Goal: Information Seeking & Learning: Learn about a topic

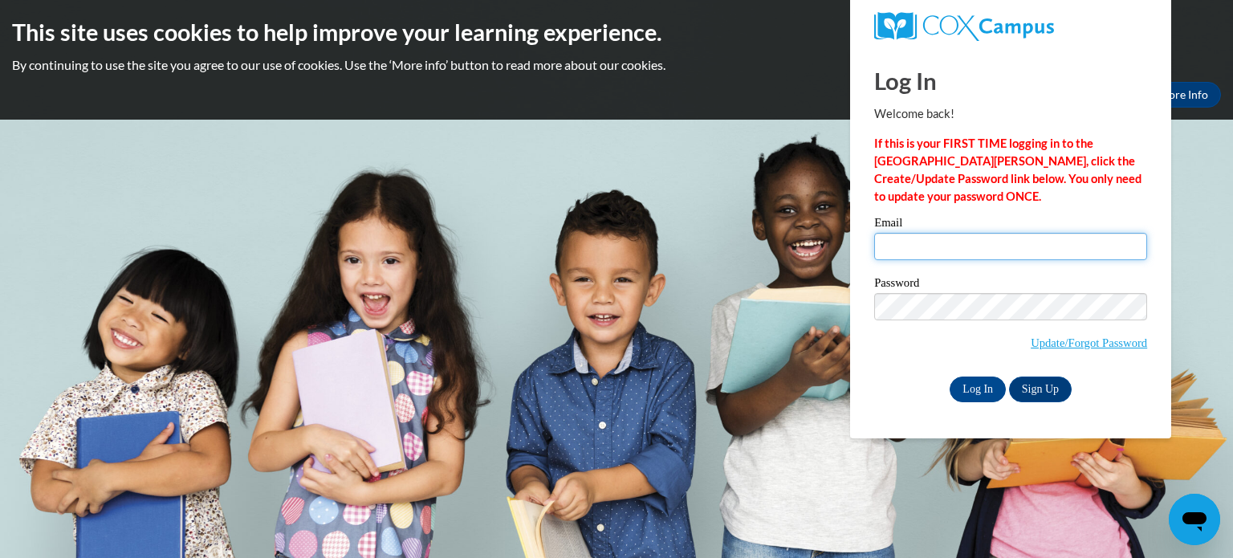
click at [907, 247] on input "Email" at bounding box center [1010, 246] width 273 height 27
type input "[EMAIL_ADDRESS][DOMAIN_NAME]"
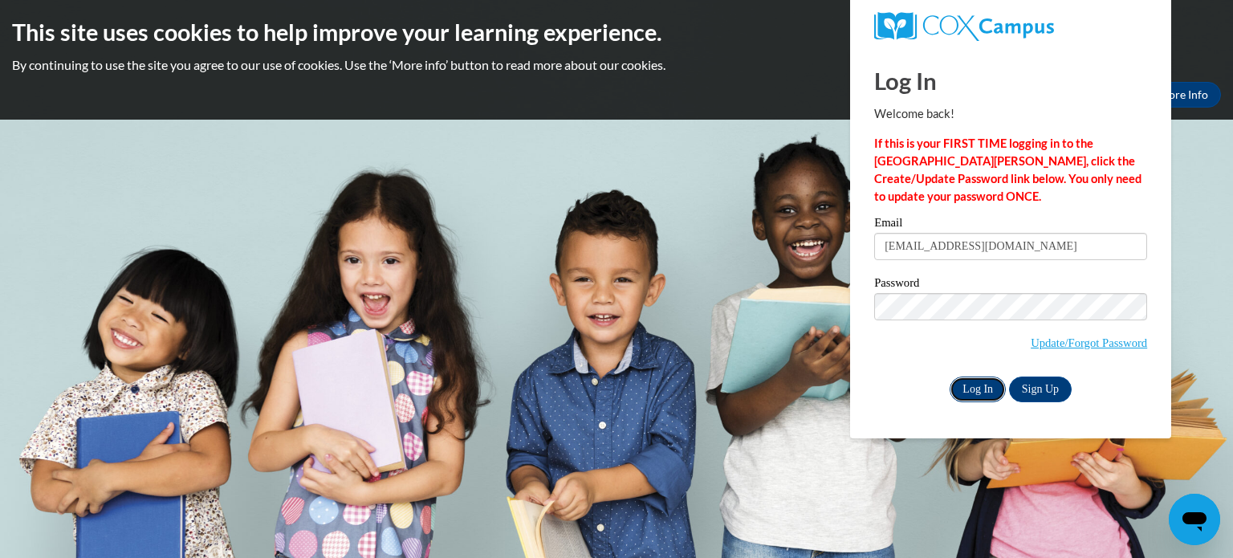
click at [959, 392] on input "Log In" at bounding box center [978, 390] width 56 height 26
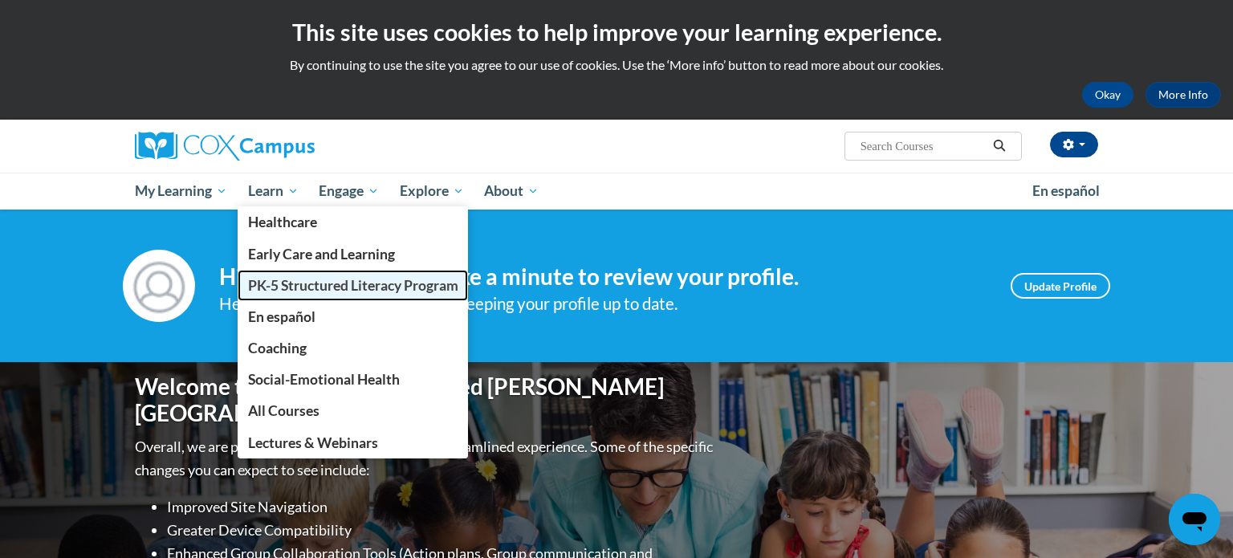
click at [315, 287] on span "PK-5 Structured Literacy Program" at bounding box center [353, 285] width 210 height 17
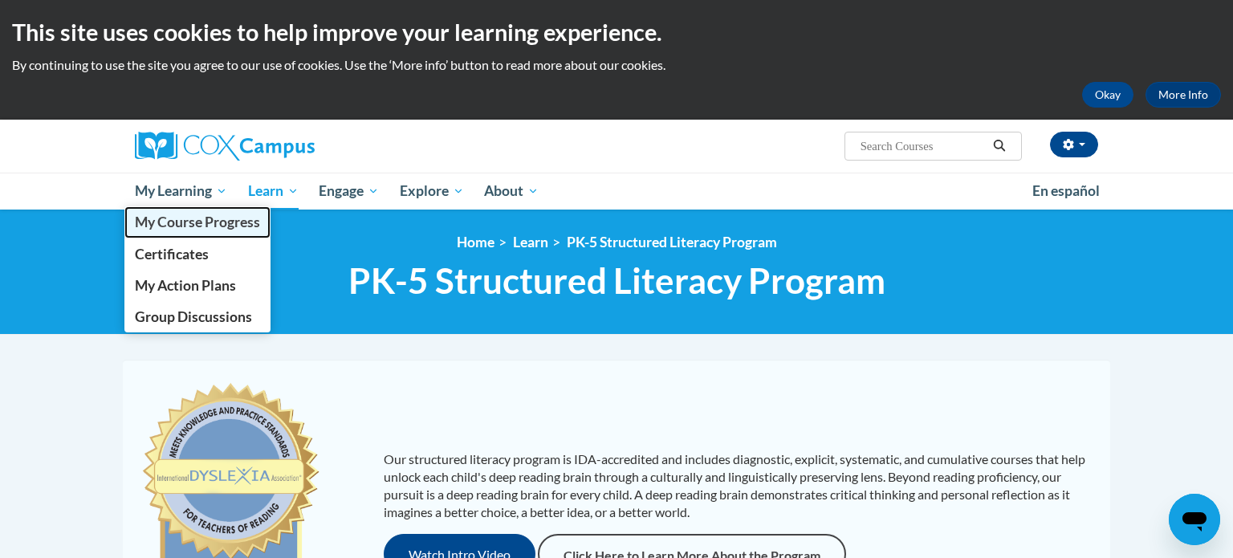
click at [195, 228] on span "My Course Progress" at bounding box center [197, 222] width 125 height 17
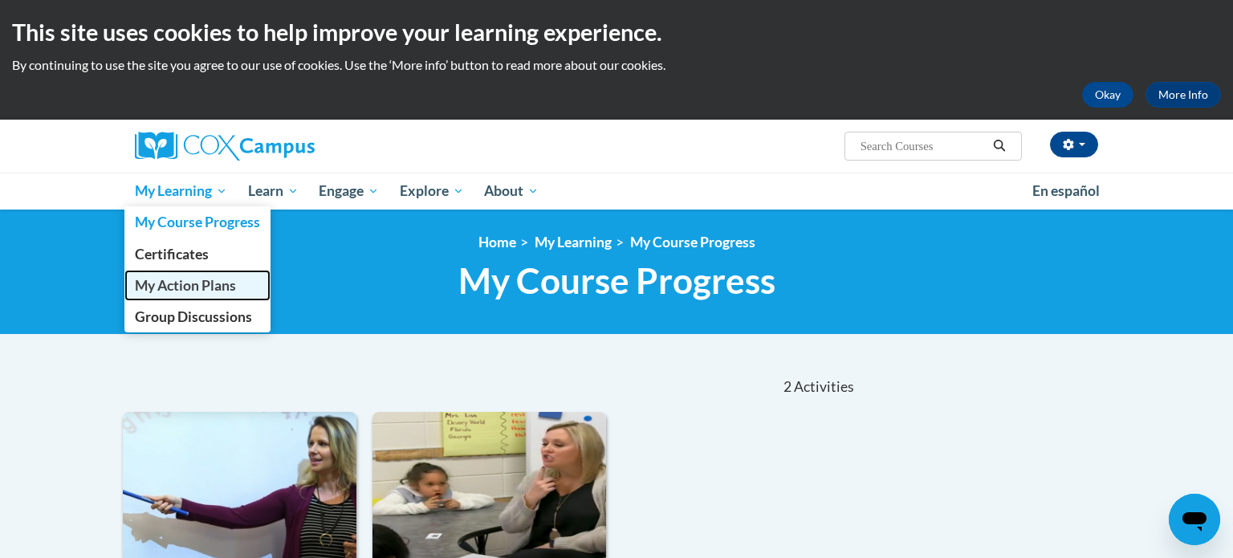
click at [202, 288] on span "My Action Plans" at bounding box center [185, 285] width 101 height 17
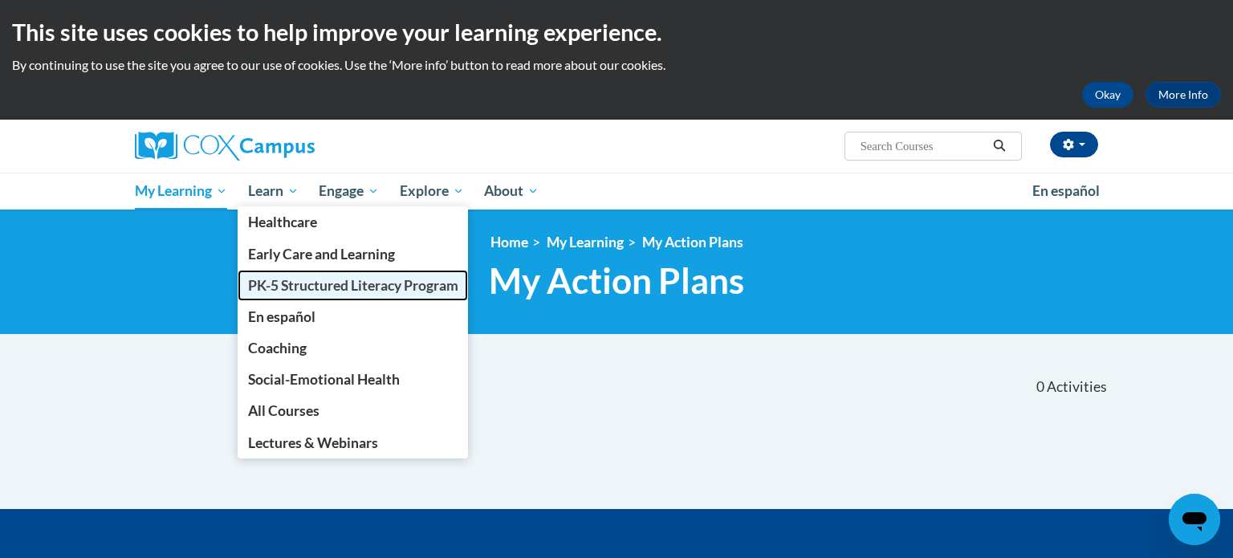
click at [310, 289] on span "PK-5 Structured Literacy Program" at bounding box center [353, 285] width 210 height 17
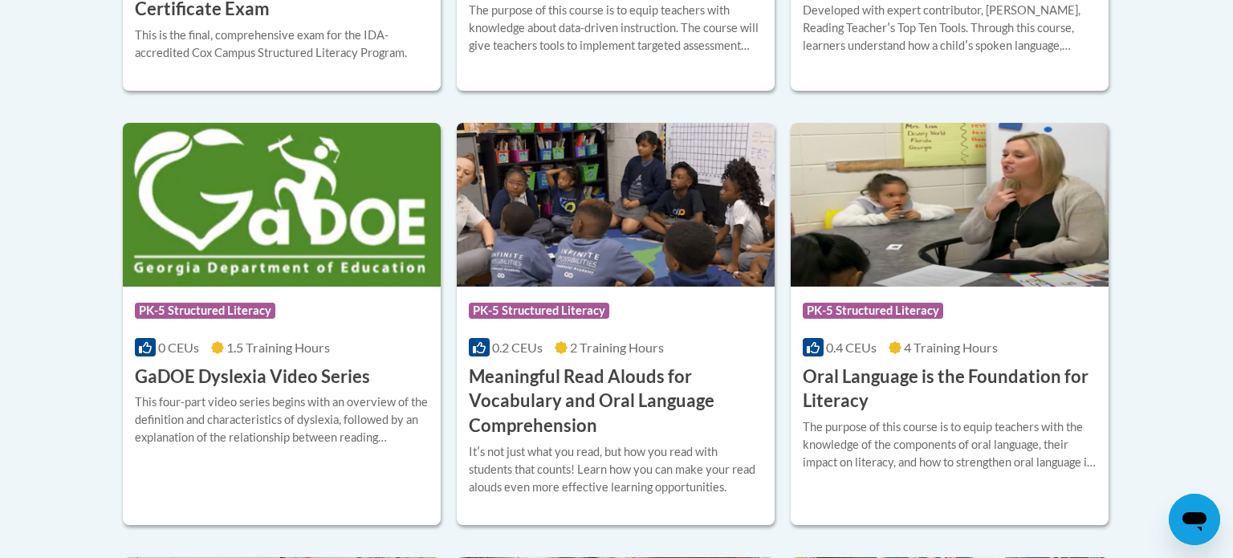
scroll to position [1013, 0]
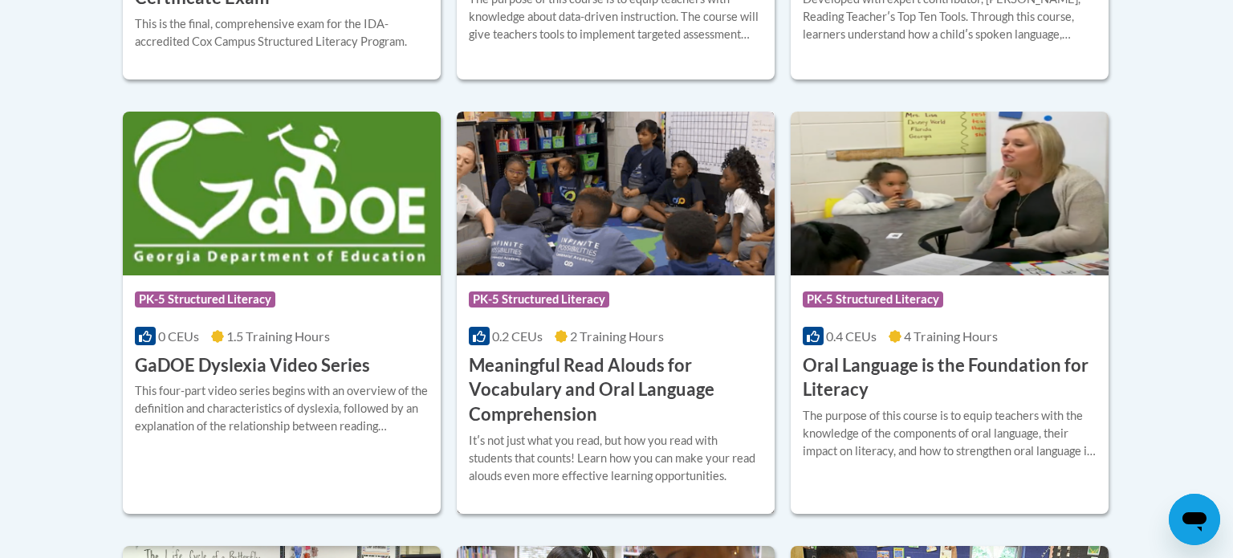
click at [566, 368] on h3 "Meaningful Read Alouds for Vocabulary and Oral Language Comprehension" at bounding box center [616, 390] width 294 height 74
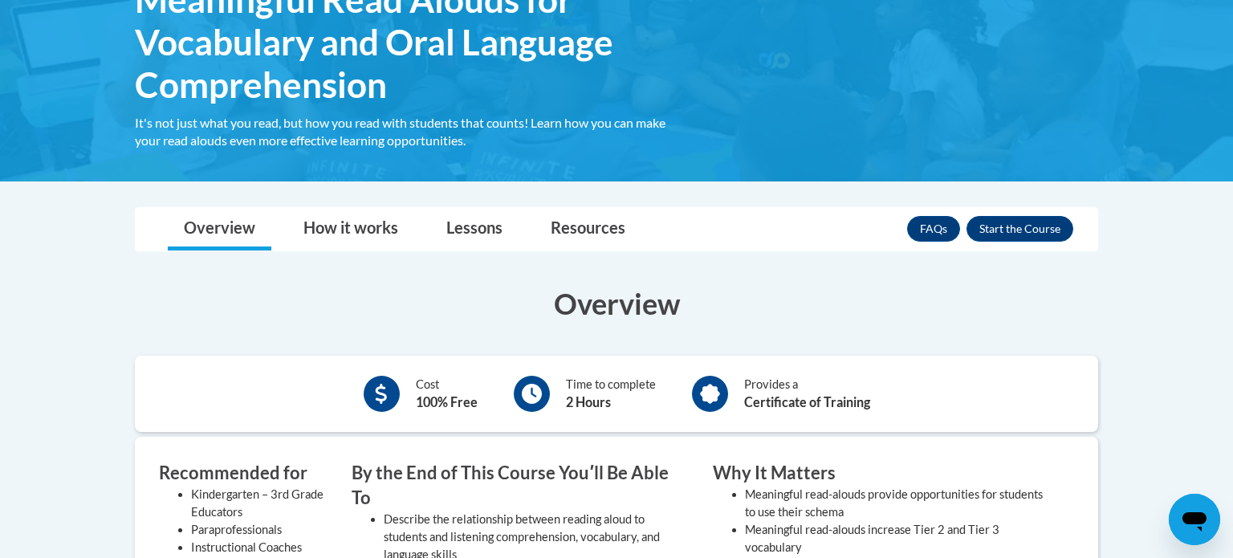
scroll to position [316, 0]
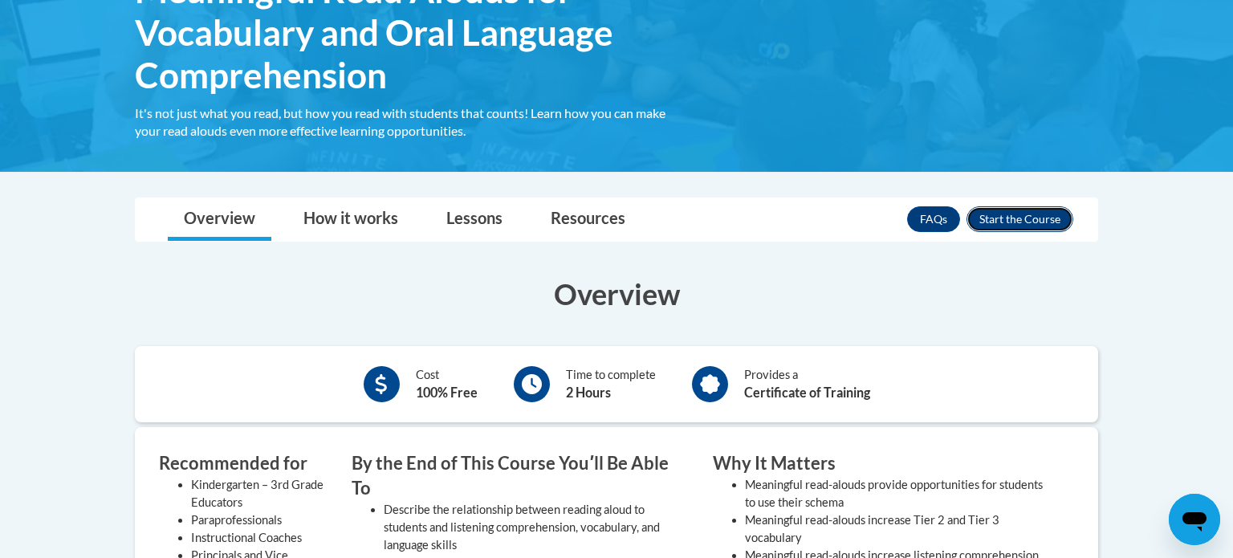
click at [1029, 222] on button "Enroll" at bounding box center [1020, 219] width 107 height 26
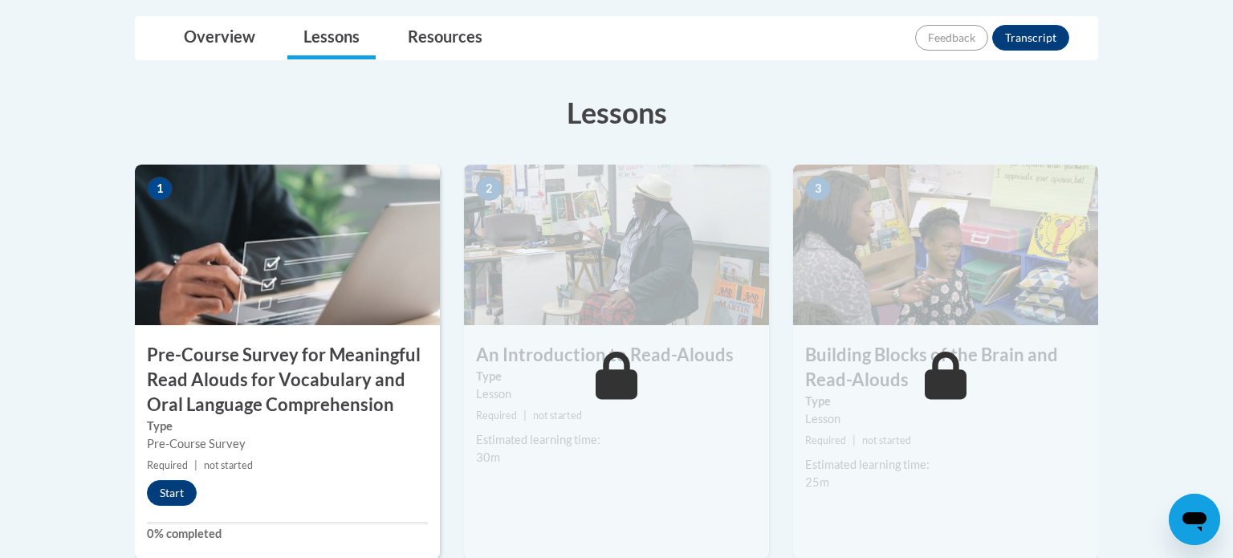
scroll to position [475, 0]
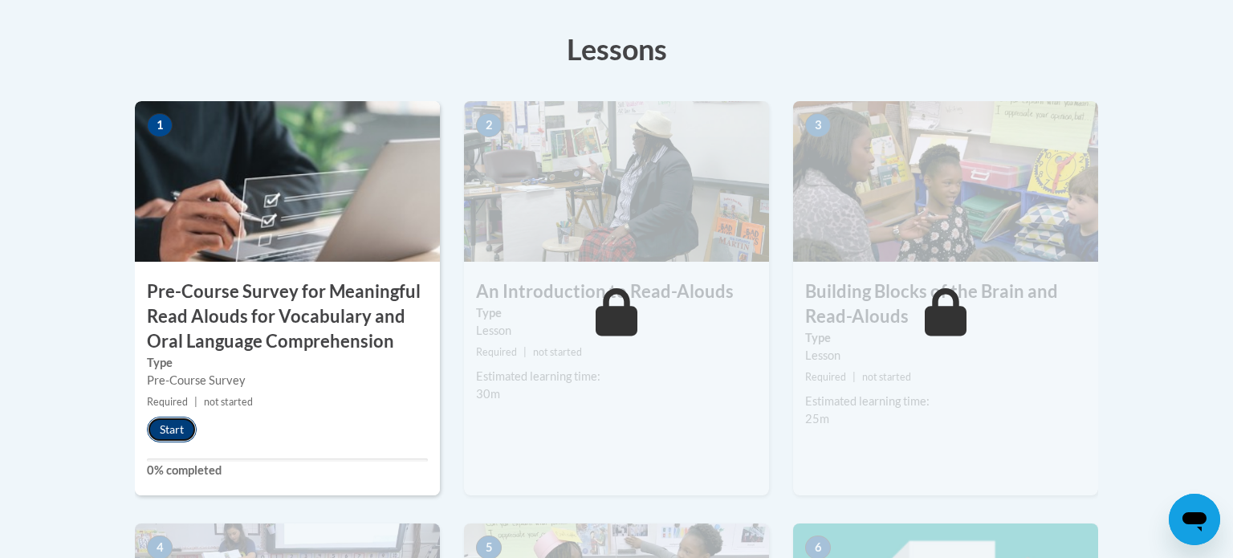
click at [184, 431] on button "Start" at bounding box center [172, 430] width 50 height 26
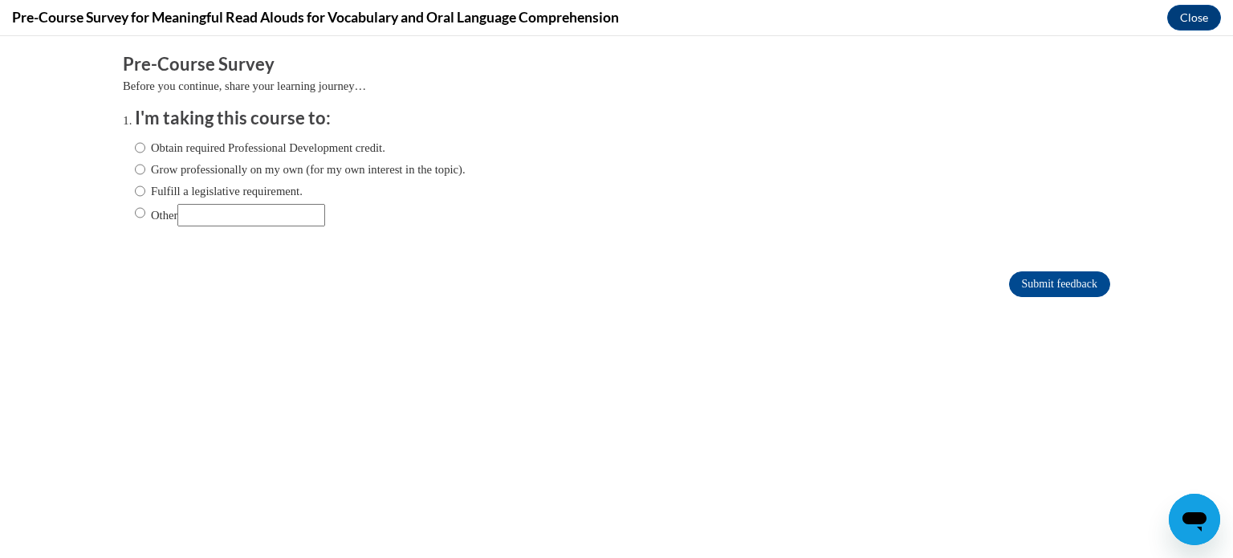
scroll to position [0, 0]
click at [150, 194] on label "Fulfill a legislative requirement." at bounding box center [219, 191] width 168 height 18
click at [145, 194] on input "Fulfill a legislative requirement." at bounding box center [140, 191] width 10 height 18
radio input "true"
click at [1080, 286] on input "Submit feedback" at bounding box center [1059, 284] width 101 height 26
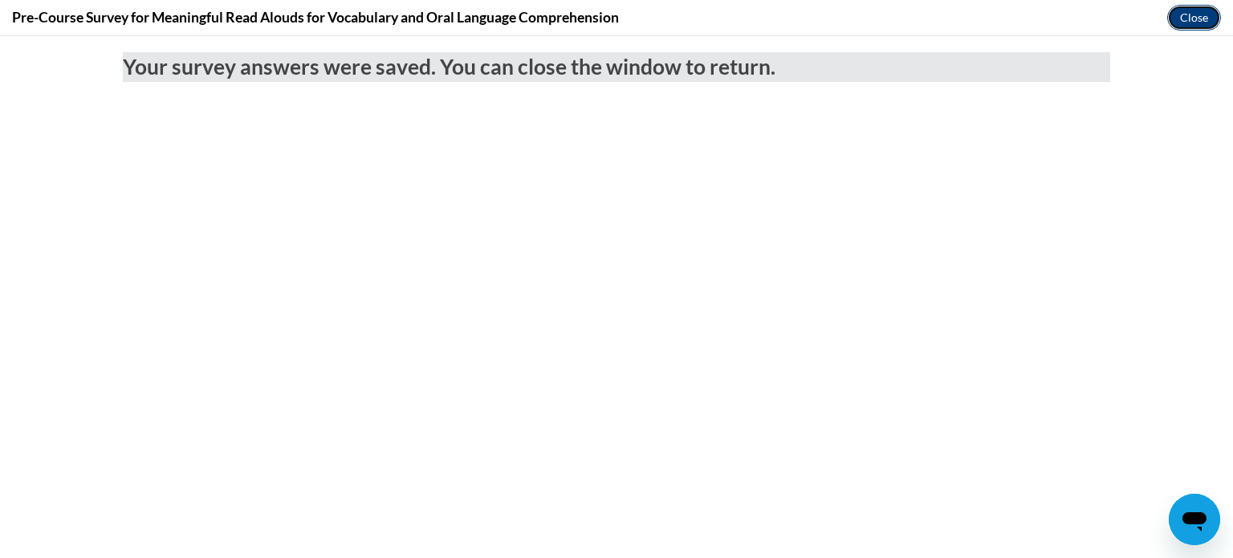
click at [1195, 20] on button "Close" at bounding box center [1195, 18] width 54 height 26
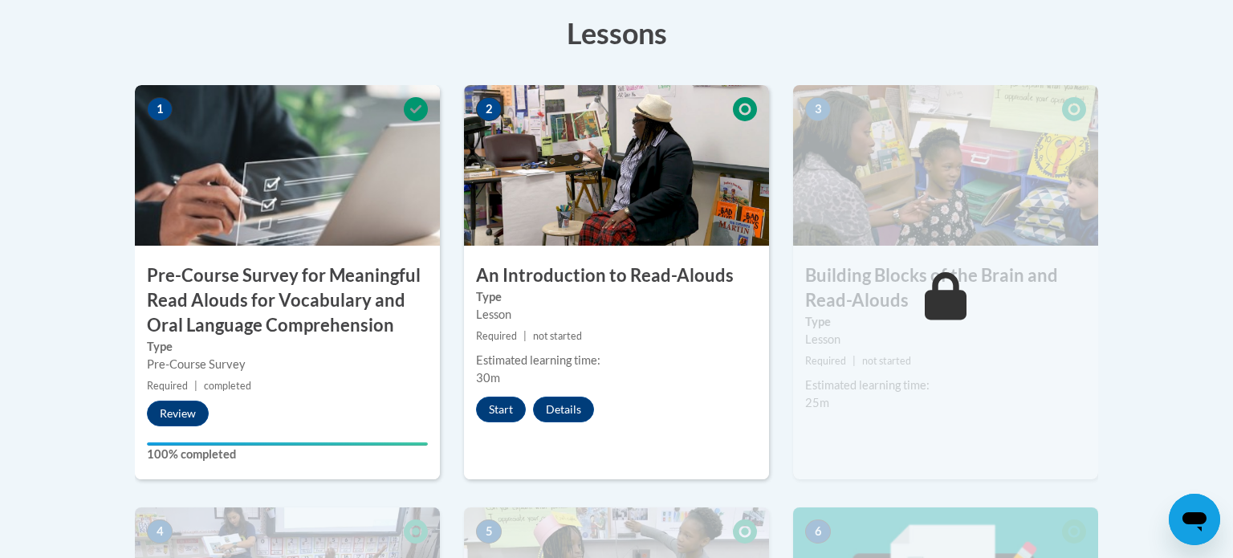
scroll to position [501, 0]
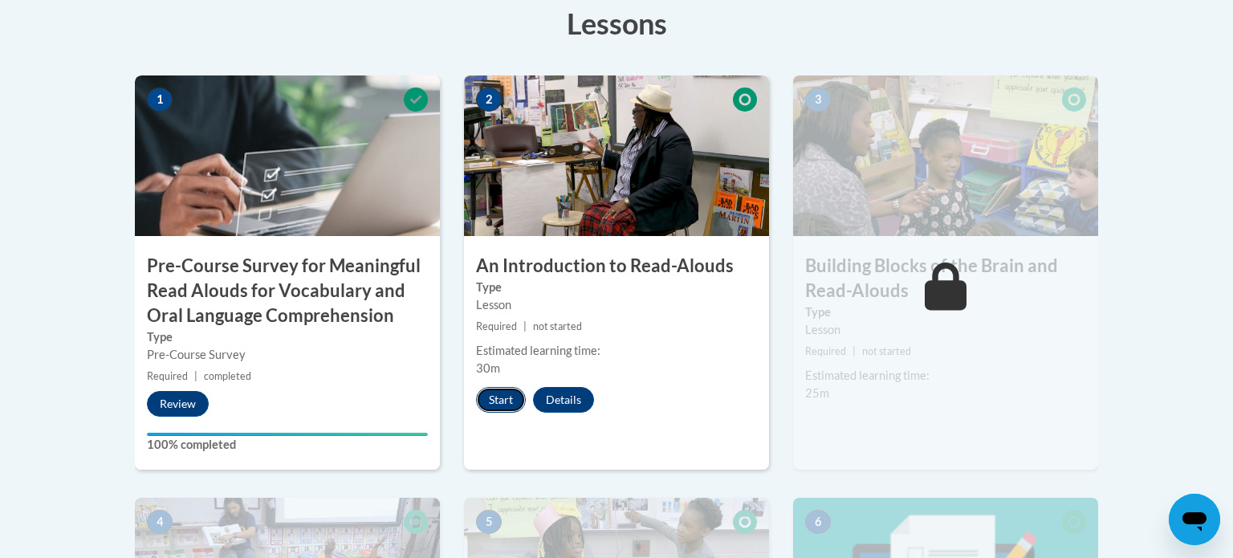
click at [509, 401] on button "Start" at bounding box center [501, 400] width 50 height 26
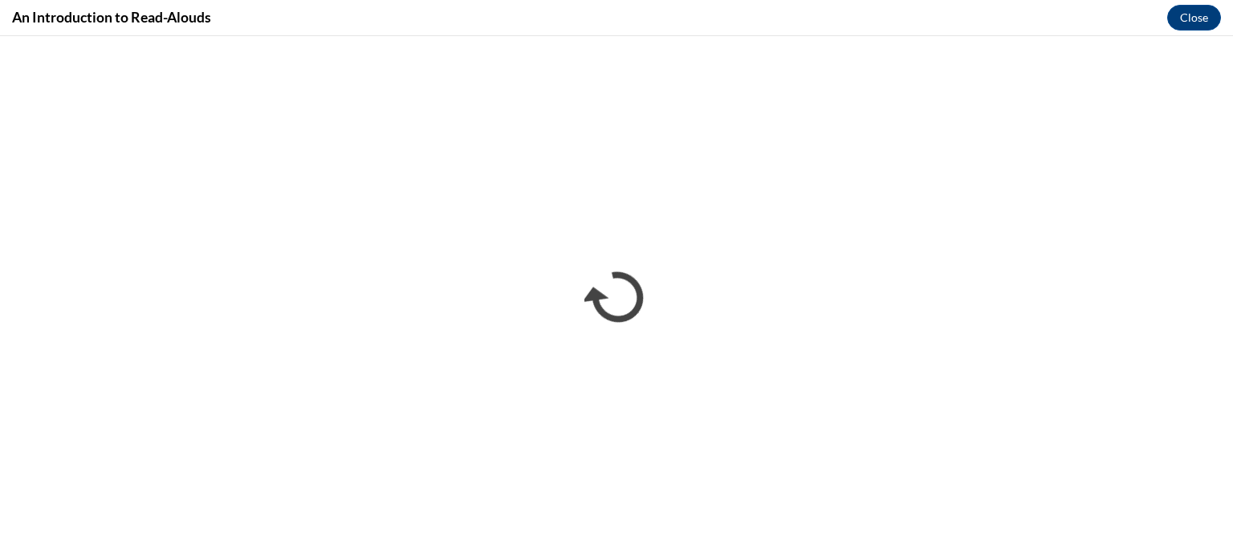
scroll to position [0, 0]
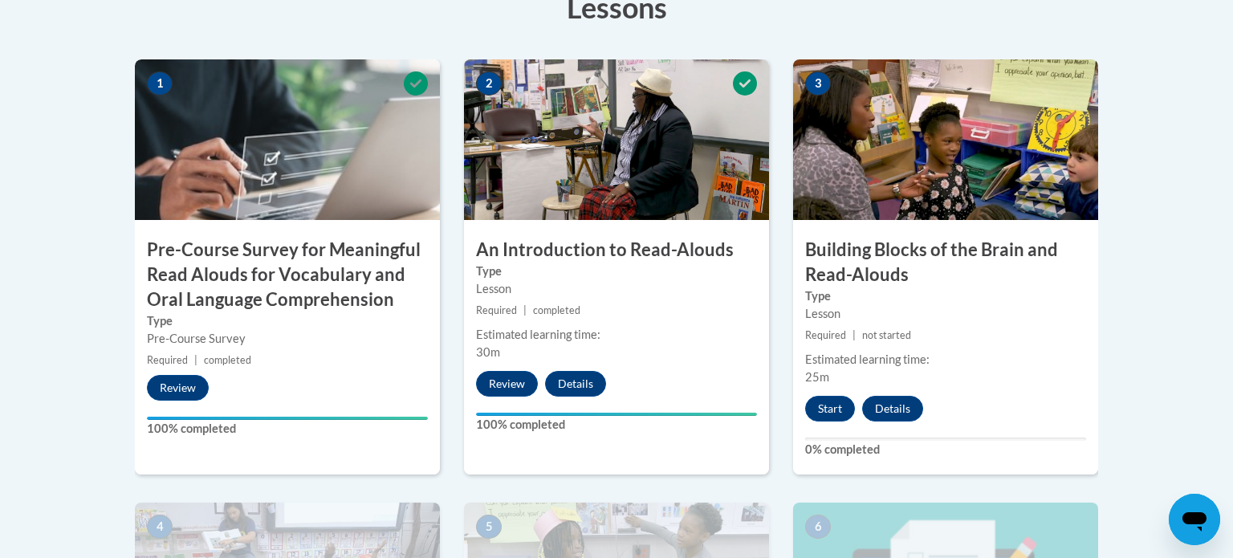
scroll to position [520, 0]
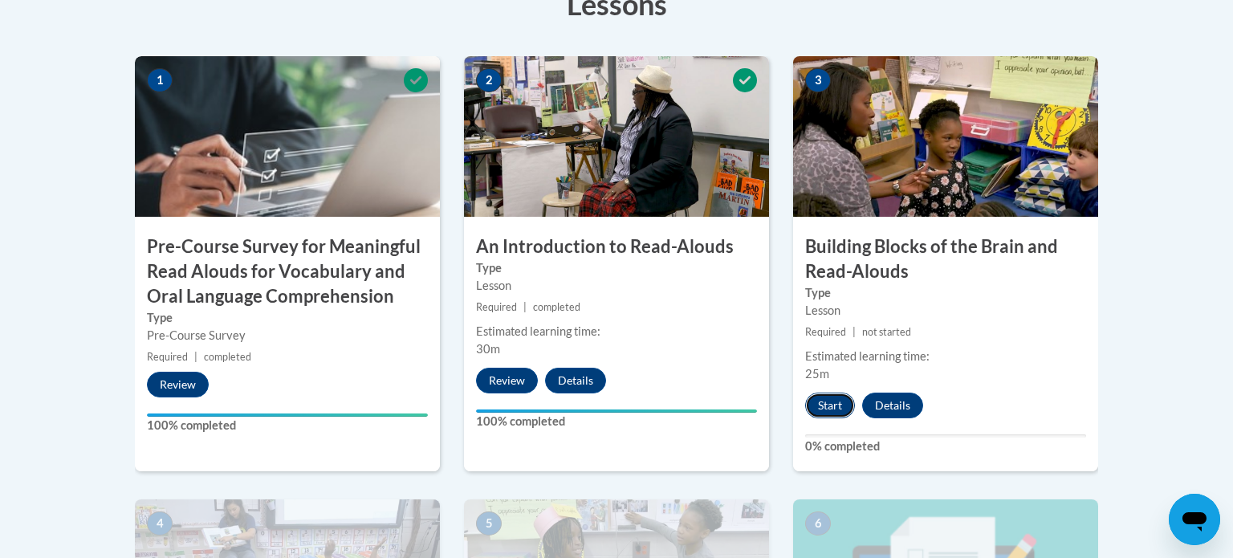
click at [830, 408] on button "Start" at bounding box center [830, 406] width 50 height 26
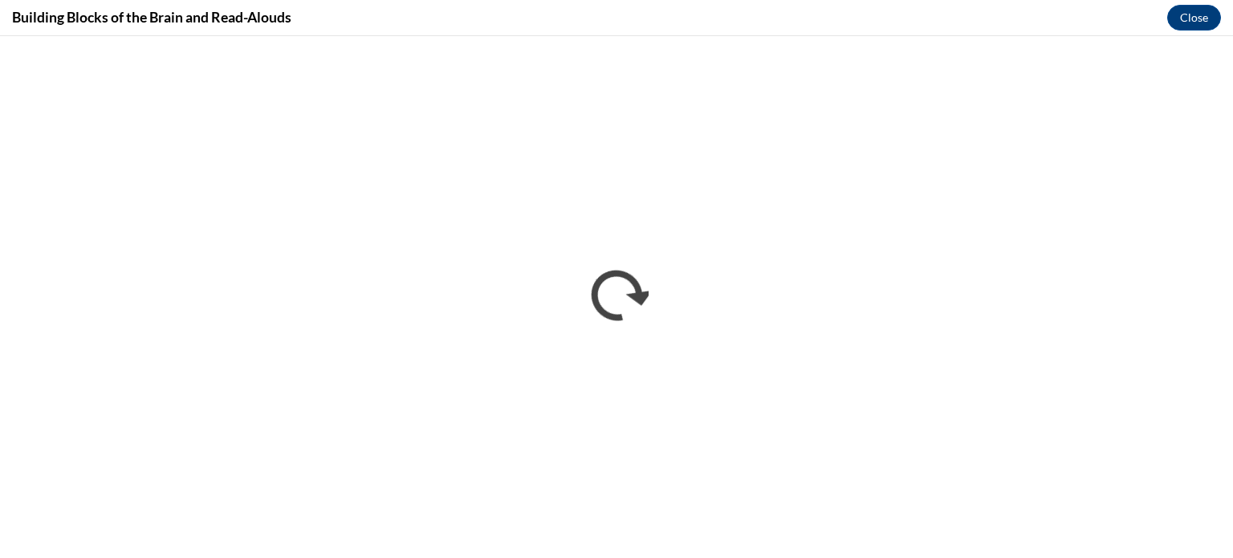
scroll to position [0, 0]
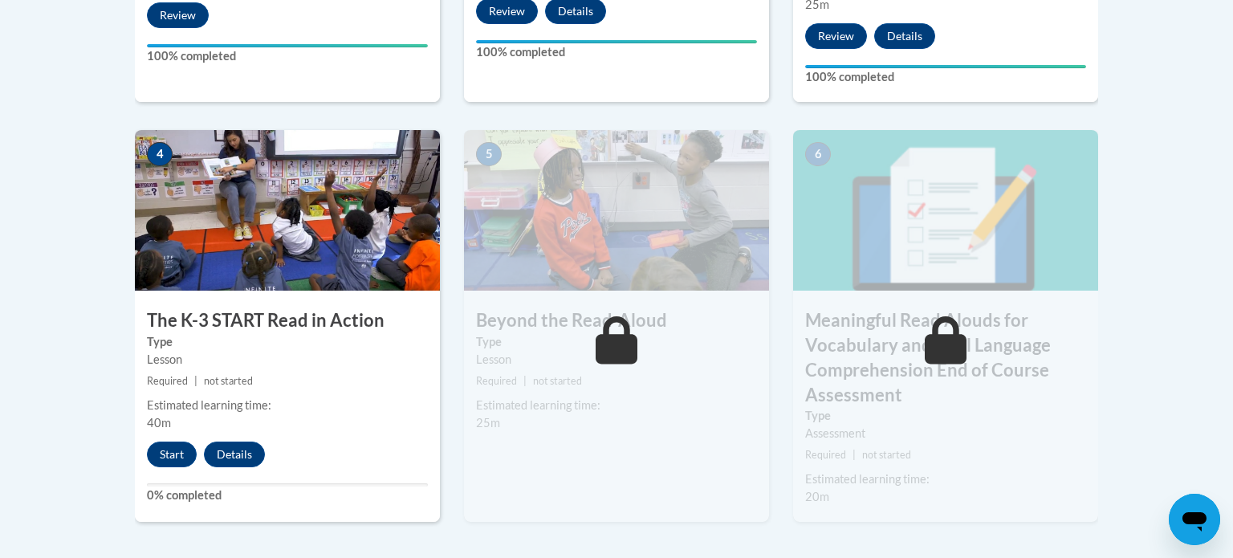
scroll to position [898, 0]
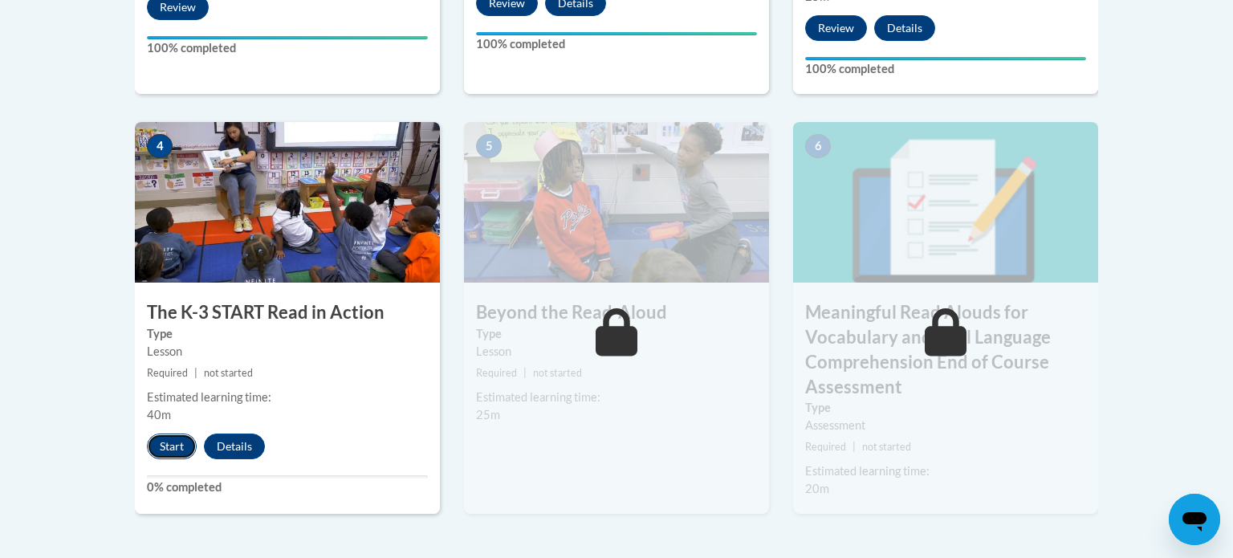
click at [170, 448] on button "Start" at bounding box center [172, 447] width 50 height 26
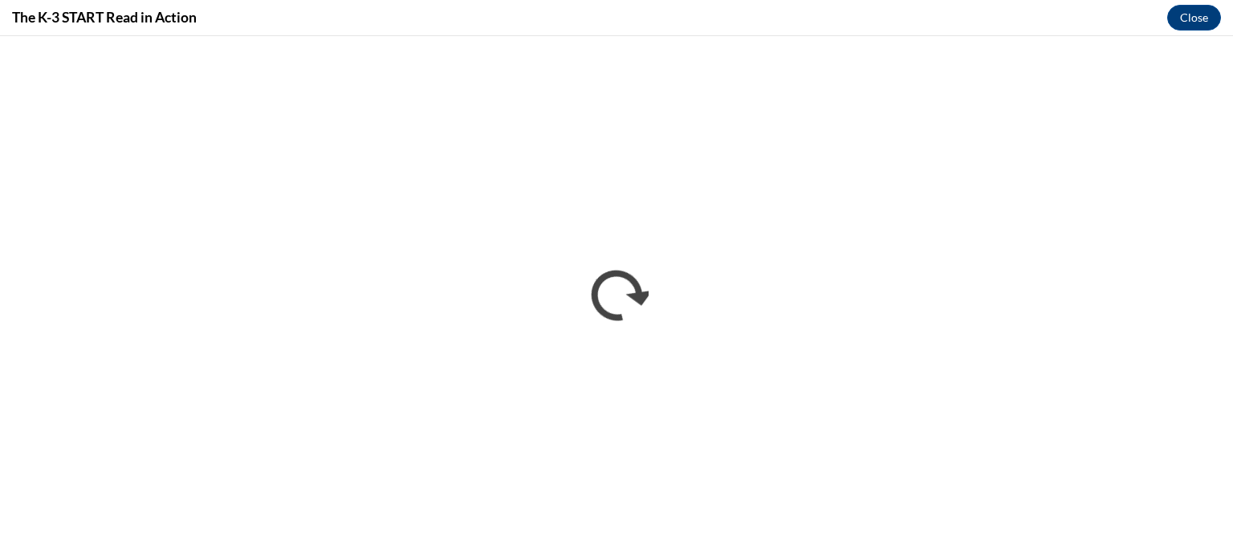
scroll to position [0, 0]
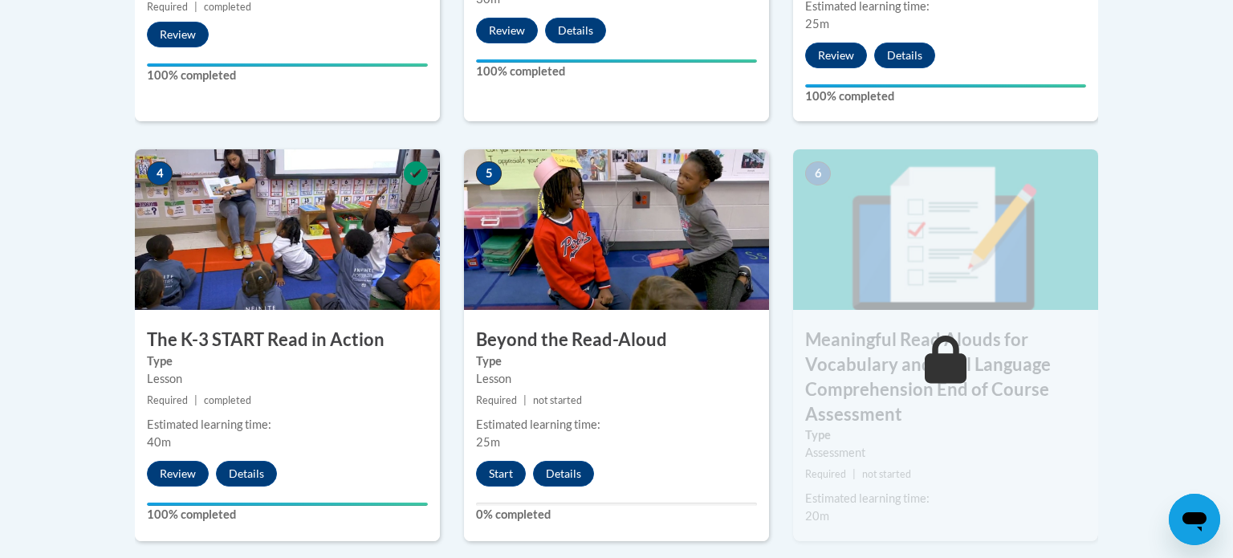
scroll to position [873, 0]
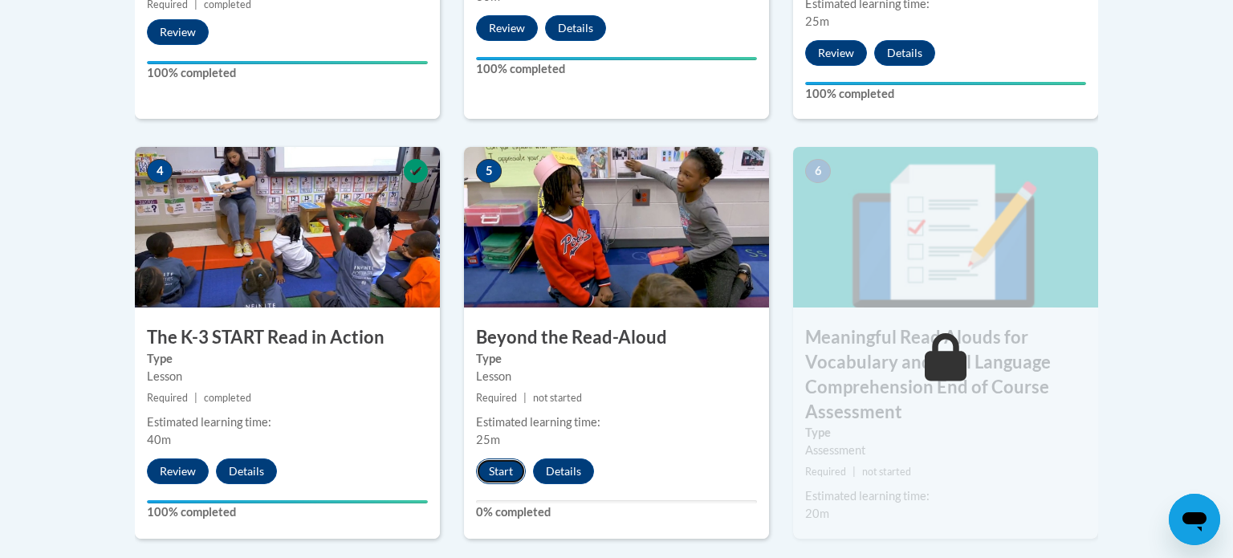
click at [514, 468] on button "Start" at bounding box center [501, 472] width 50 height 26
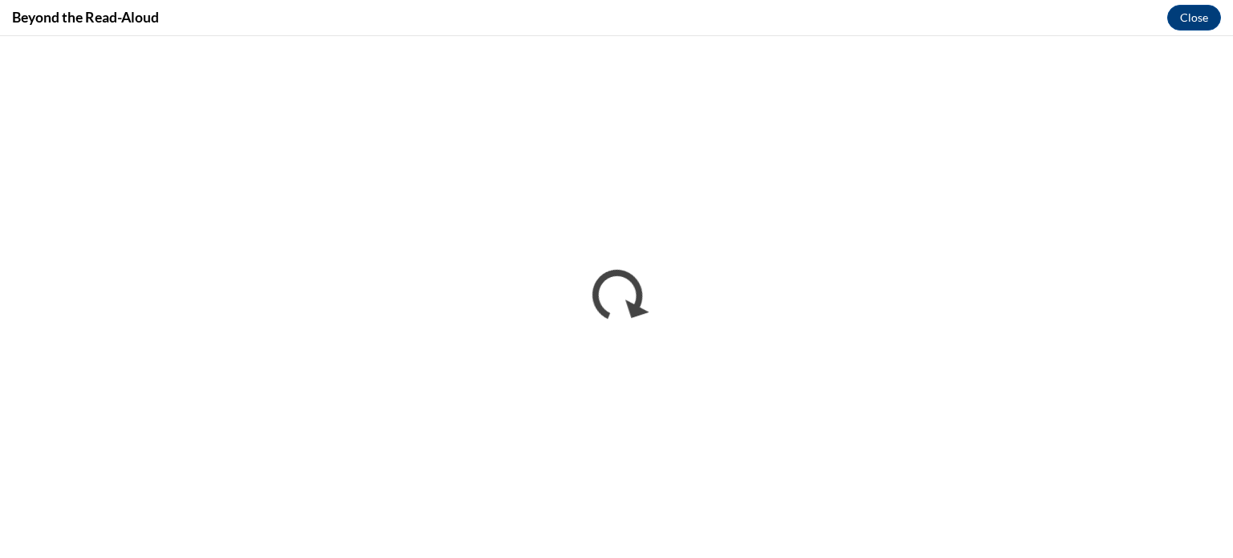
scroll to position [0, 0]
click at [1200, 20] on button "Close" at bounding box center [1195, 18] width 54 height 26
